Goal: Information Seeking & Learning: Find contact information

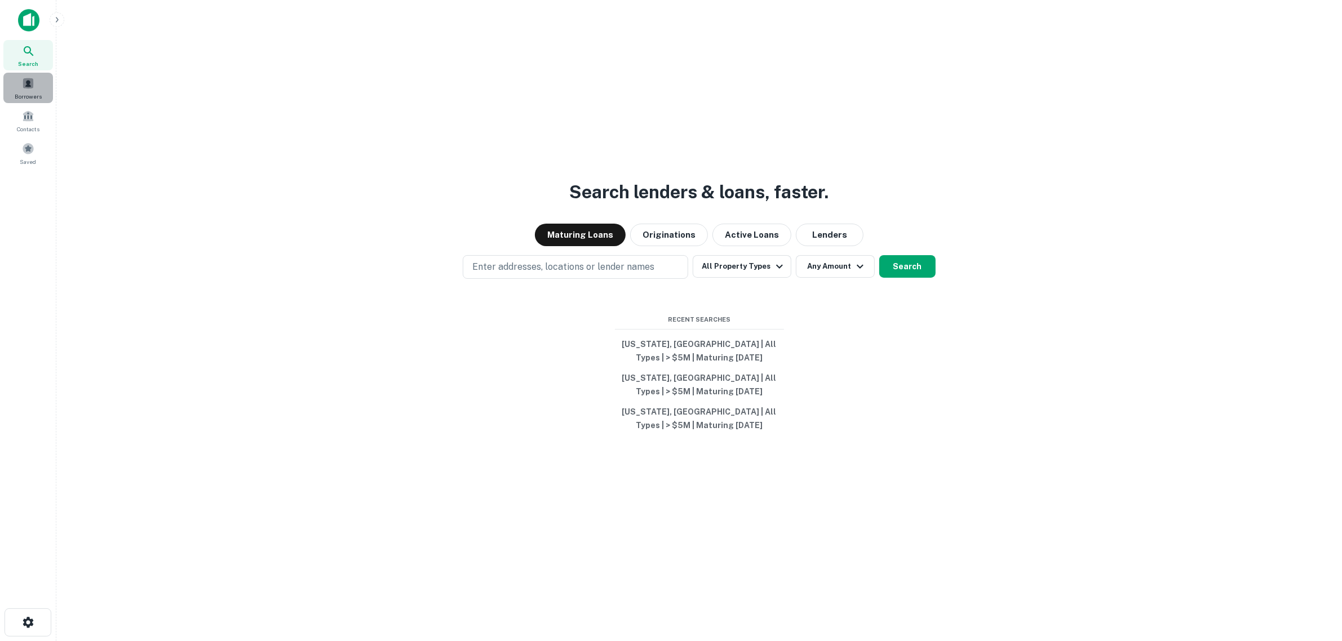
click at [27, 92] on span "Borrowers" at bounding box center [28, 96] width 27 height 9
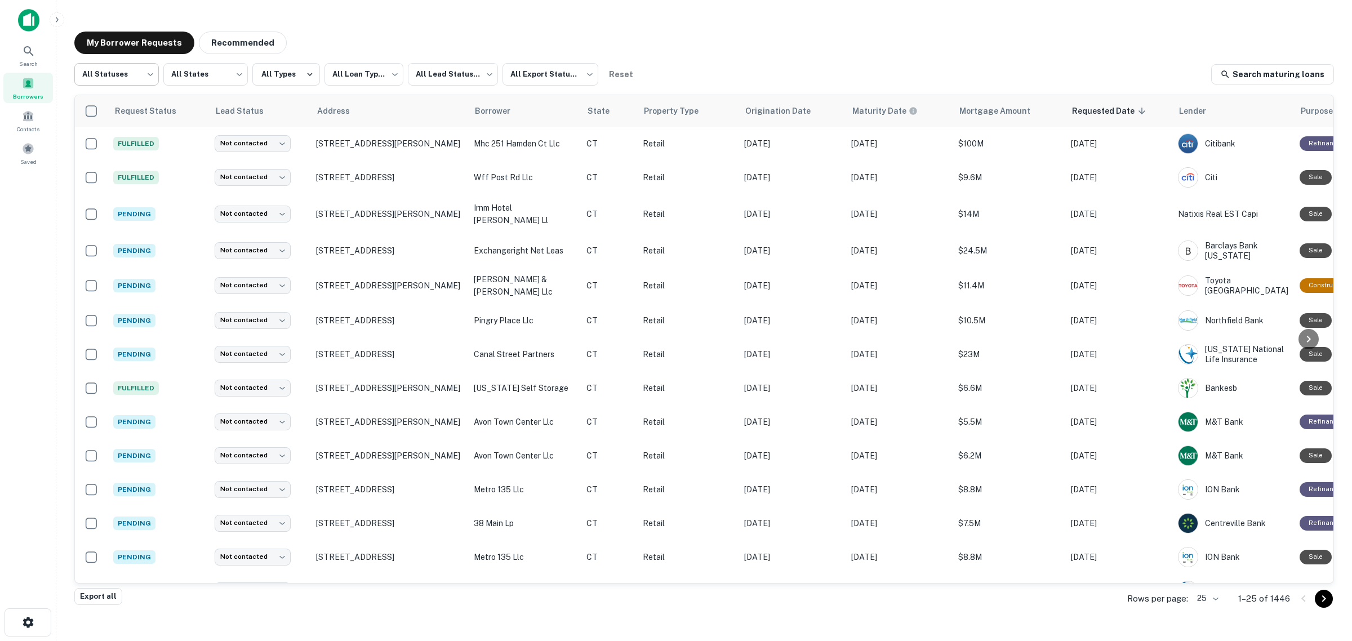
click at [143, 74] on body "**********" at bounding box center [676, 320] width 1352 height 641
click at [119, 137] on li "Fulfilled" at bounding box center [116, 144] width 85 height 20
type input "*********"
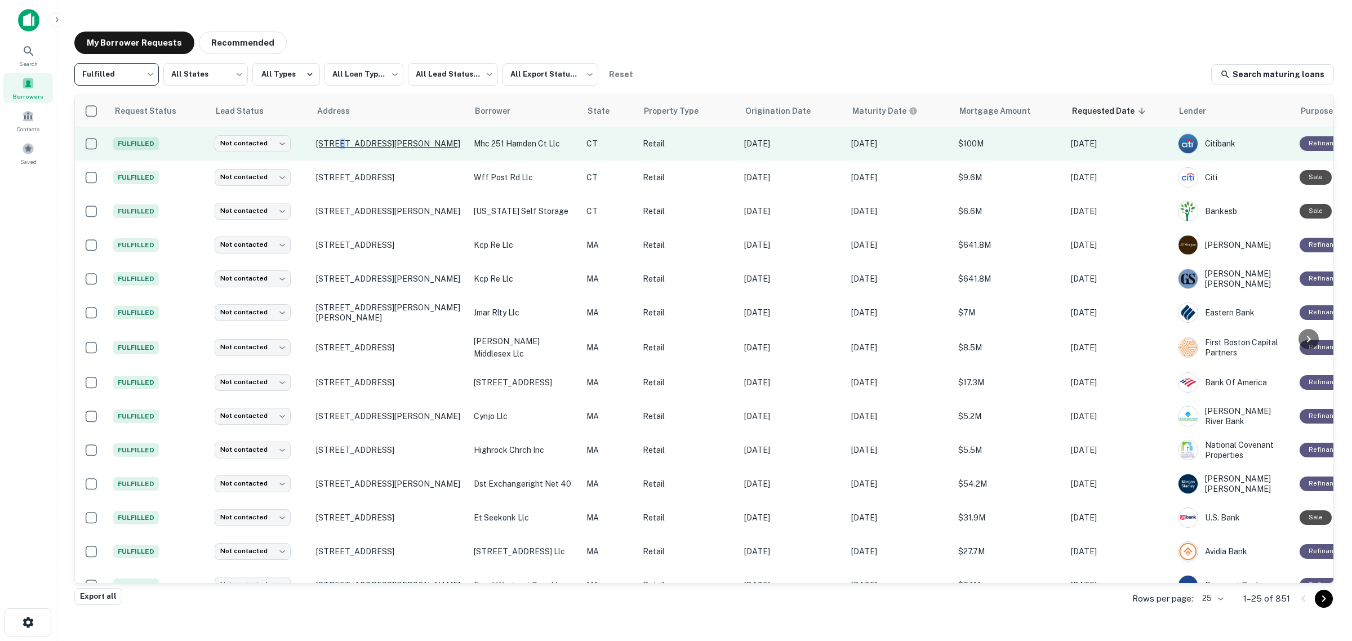
click at [340, 145] on p "[STREET_ADDRESS][PERSON_NAME]" at bounding box center [389, 144] width 147 height 10
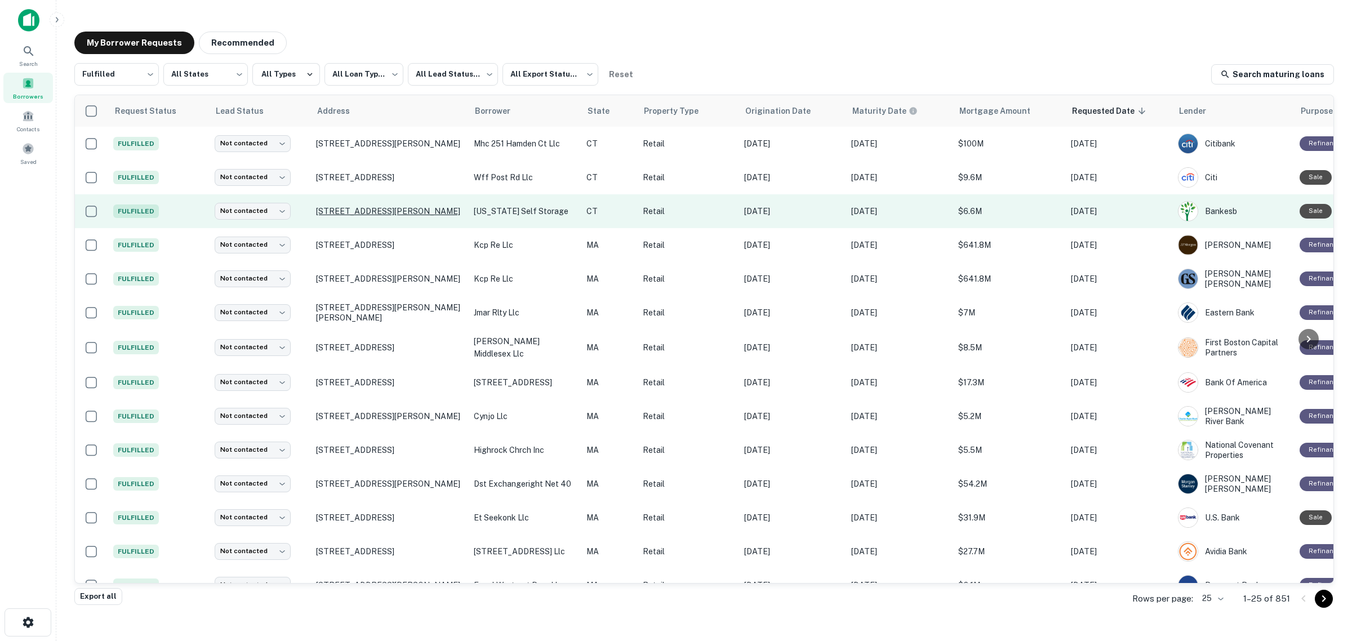
click at [375, 210] on p "[STREET_ADDRESS][PERSON_NAME]" at bounding box center [389, 211] width 147 height 10
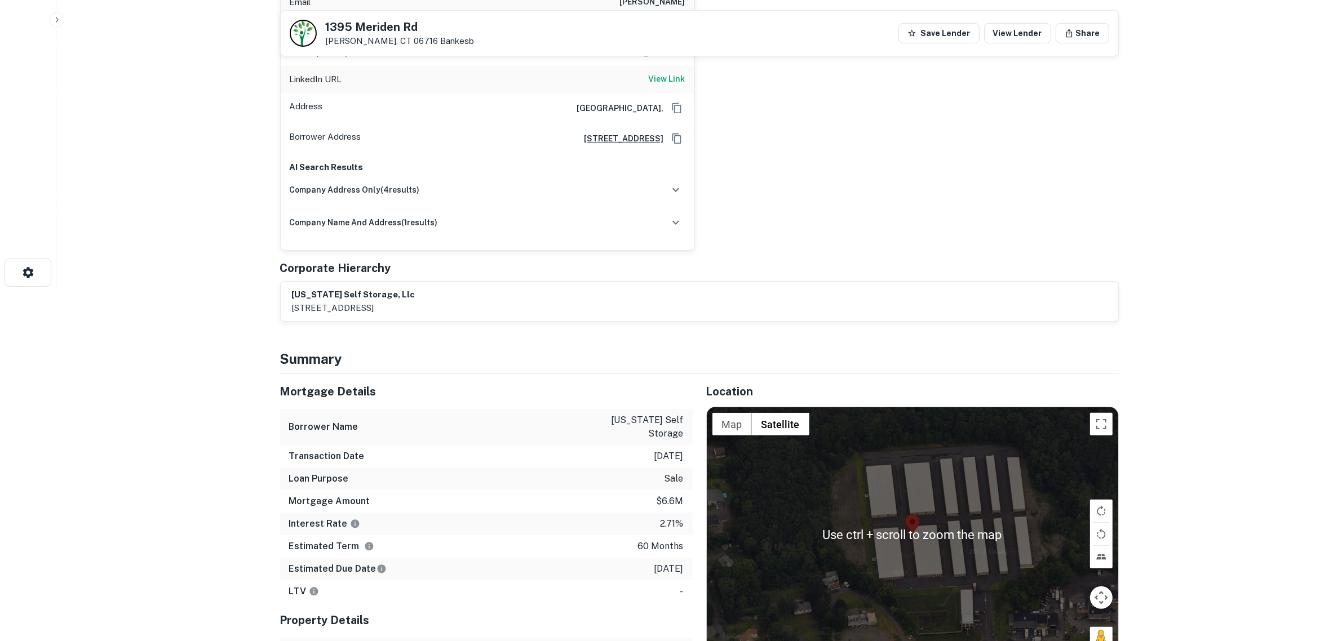
scroll to position [493, 0]
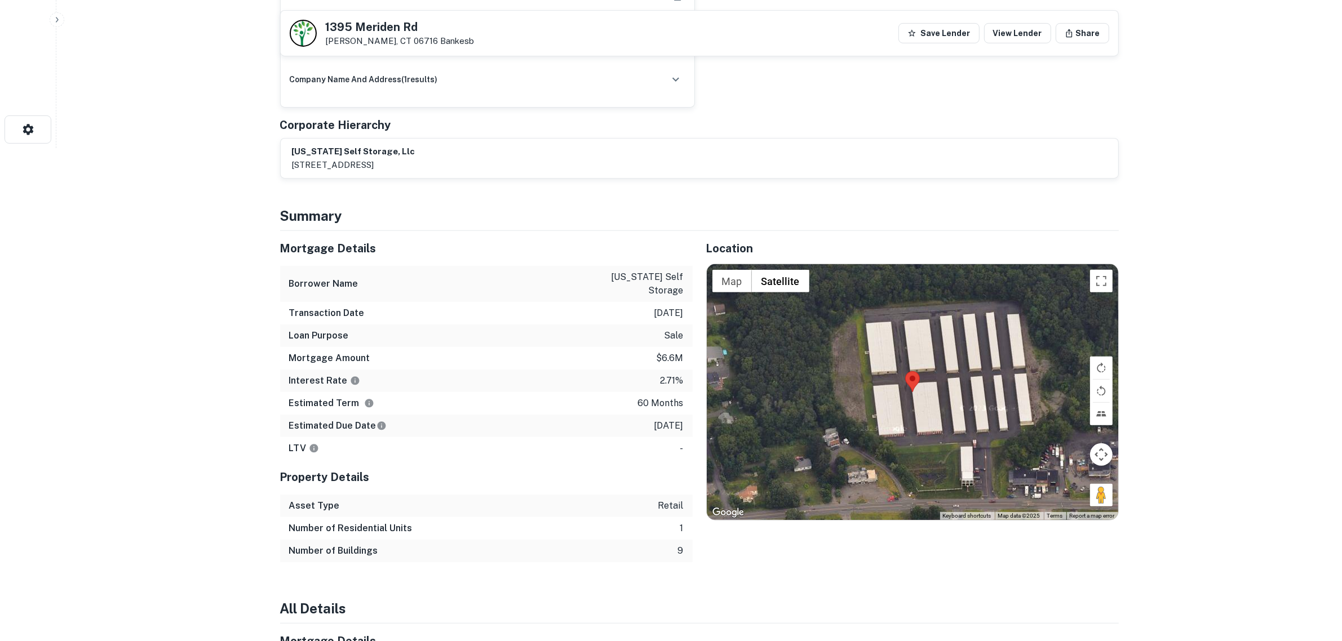
drag, startPoint x: 687, startPoint y: 405, endPoint x: 636, endPoint y: 403, distance: 51.9
click at [636, 415] on div "Estimated Due Date [DATE]" at bounding box center [486, 426] width 412 height 23
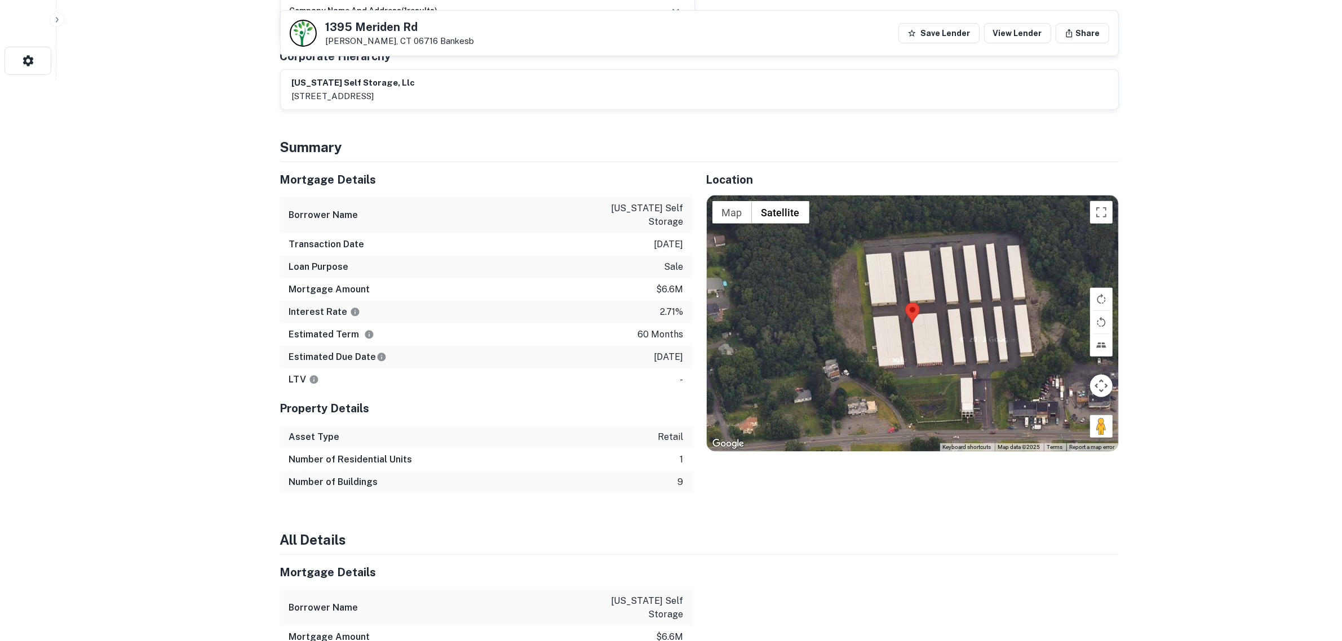
scroll to position [563, 0]
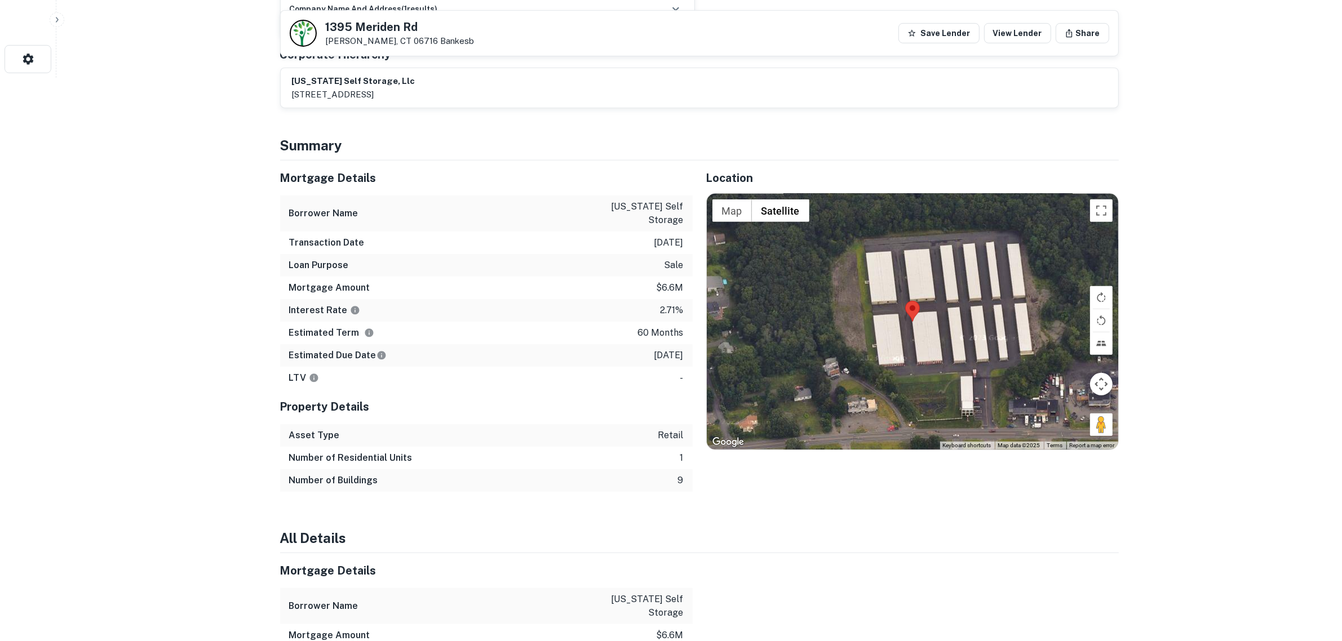
drag, startPoint x: 344, startPoint y: 71, endPoint x: 499, endPoint y: 69, distance: 155.5
click at [499, 75] on div "[US_STATE] self storage, llc [STREET_ADDRESS]" at bounding box center [699, 88] width 815 height 26
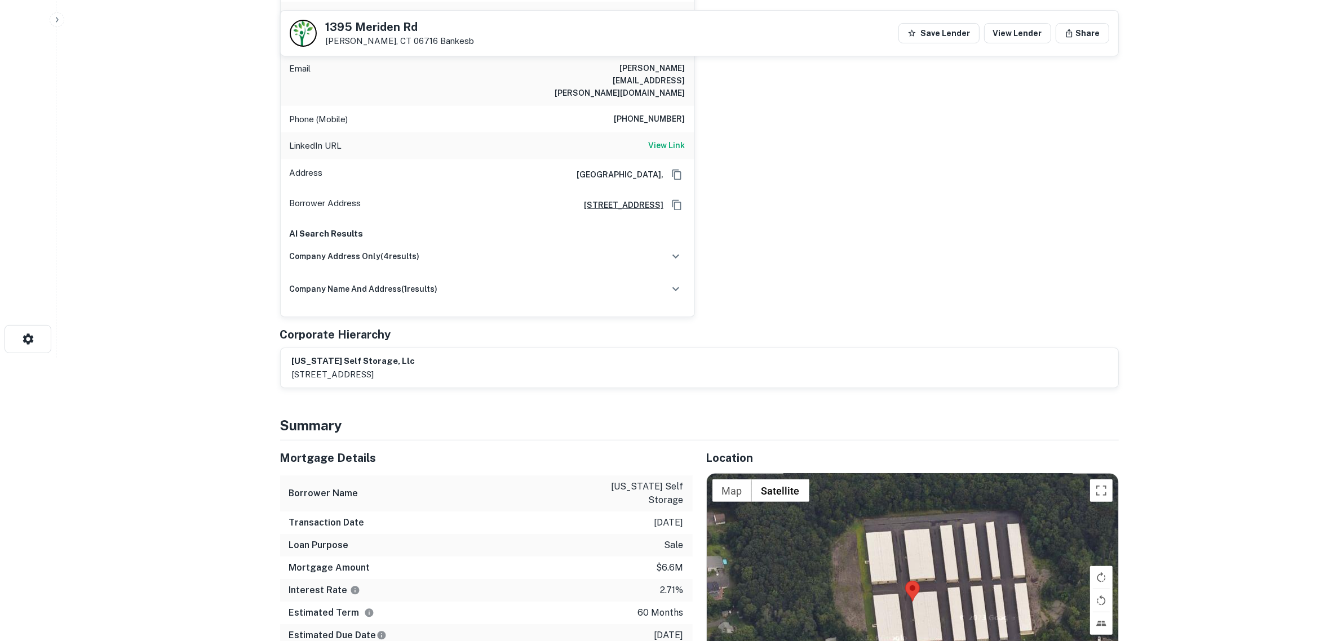
scroll to position [211, 0]
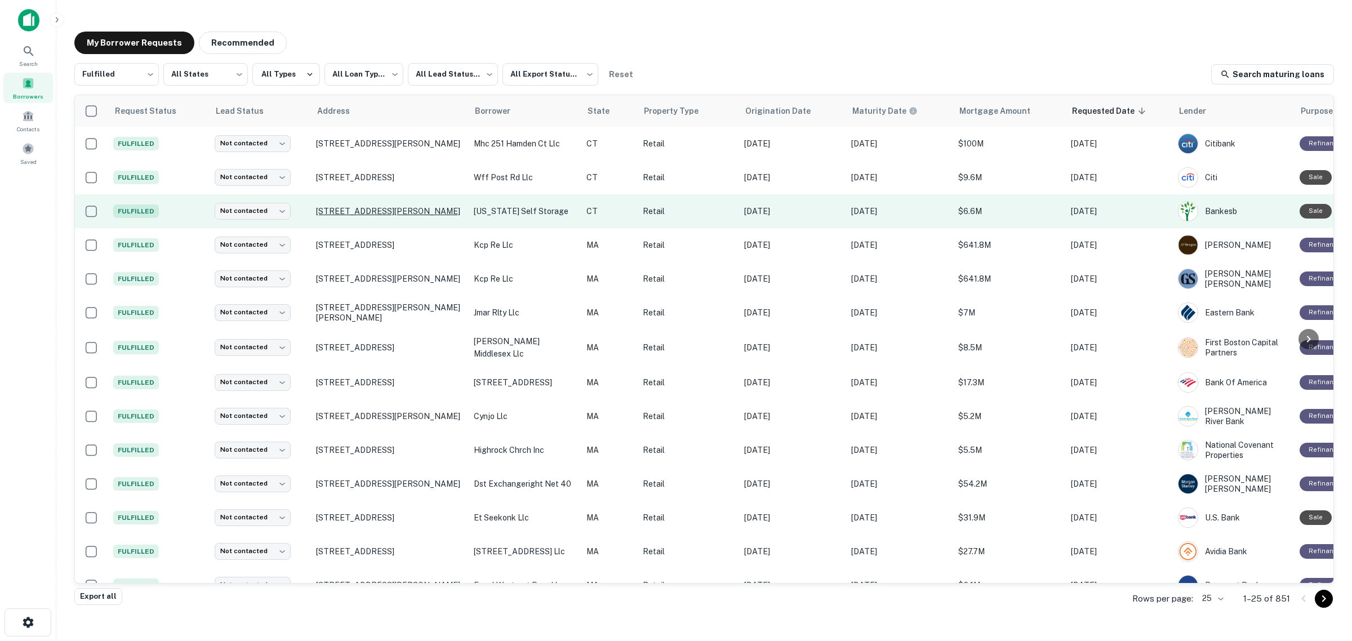
click at [409, 210] on p "[STREET_ADDRESS][PERSON_NAME]" at bounding box center [389, 211] width 147 height 10
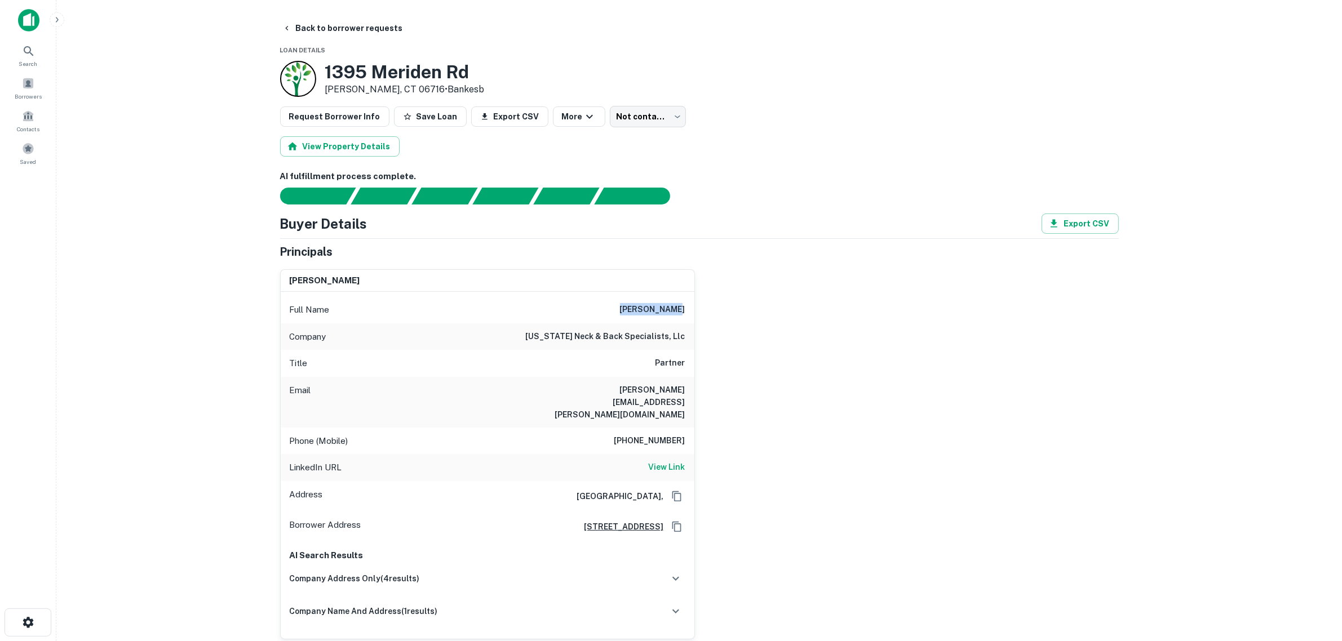
drag, startPoint x: 663, startPoint y: 308, endPoint x: 696, endPoint y: 308, distance: 33.2
click at [696, 308] on div "[PERSON_NAME] Full Name [PERSON_NAME] Company [US_STATE] neck & back specialist…" at bounding box center [694, 449] width 847 height 379
drag, startPoint x: 684, startPoint y: 387, endPoint x: 593, endPoint y: 381, distance: 90.9
click at [593, 381] on div "Email [PERSON_NAME][EMAIL_ADDRESS][PERSON_NAME][DOMAIN_NAME]" at bounding box center [488, 402] width 414 height 51
drag, startPoint x: 679, startPoint y: 414, endPoint x: 616, endPoint y: 409, distance: 63.3
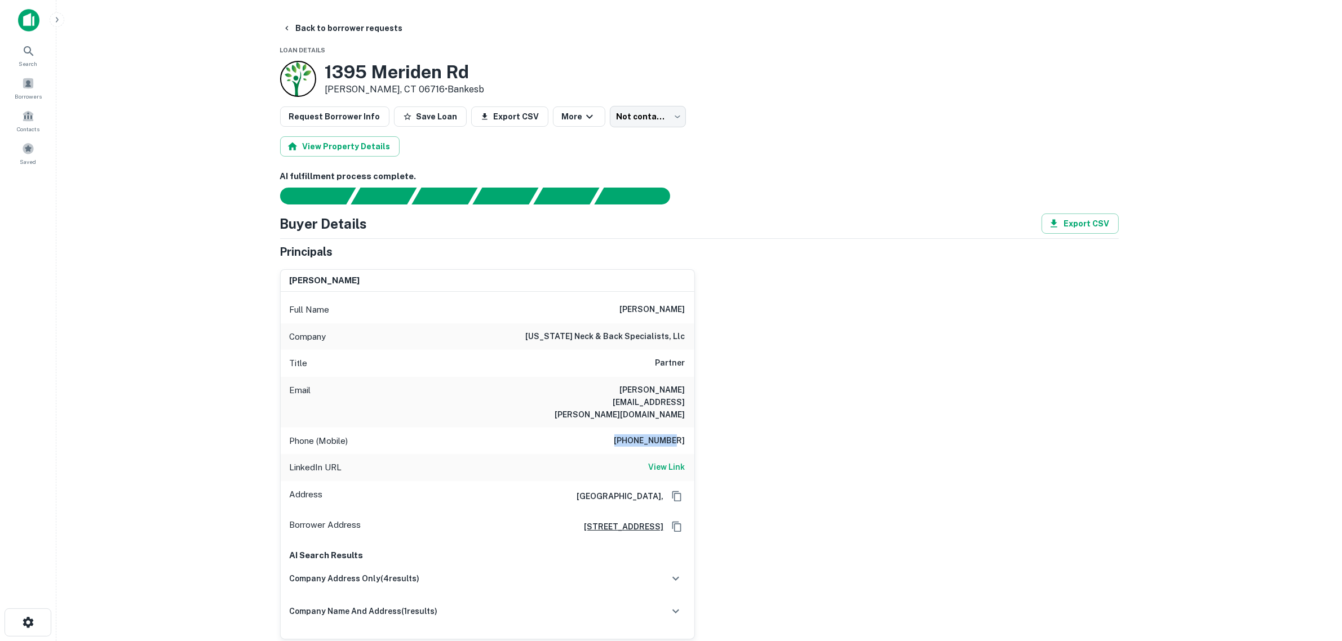
click at [617, 410] on div "[PERSON_NAME] Full Name [PERSON_NAME] Company [US_STATE] neck & back specialist…" at bounding box center [694, 449] width 847 height 379
click at [131, 352] on main "Back to borrower requests Loan Details [STREET_ADDRESS][PERSON_NAME] • Bankesb …" at bounding box center [698, 320] width 1285 height 641
